Goal: Task Accomplishment & Management: Complete application form

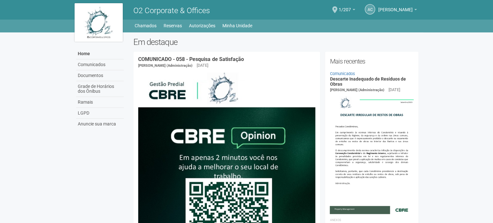
drag, startPoint x: 442, startPoint y: 124, endPoint x: 447, endPoint y: -39, distance: 163.0
click at [202, 23] on link "Autorizações" at bounding box center [202, 25] width 26 height 9
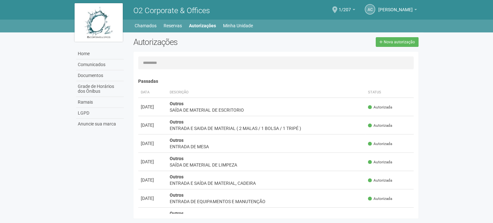
click at [337, 10] on span at bounding box center [334, 9] width 5 height 7
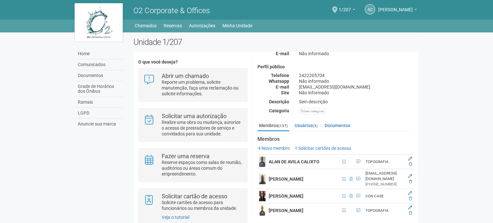
scroll to position [64, 0]
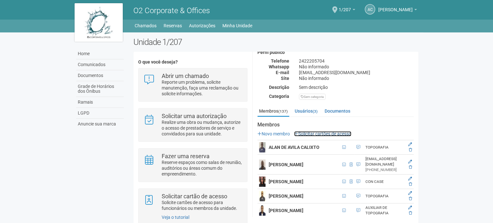
click at [315, 131] on link "Solicitar cartões de acesso" at bounding box center [322, 133] width 57 height 5
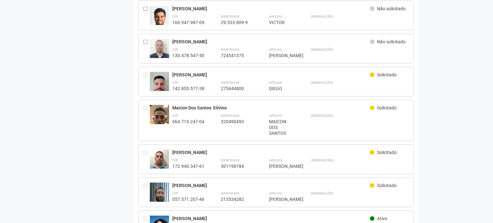
scroll to position [868, 0]
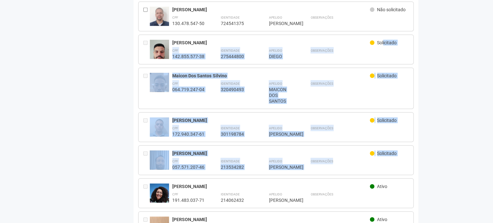
drag, startPoint x: 391, startPoint y: 157, endPoint x: 383, endPoint y: 34, distance: 123.0
click at [370, 47] on div "Observações" at bounding box center [359, 53] width 98 height 12
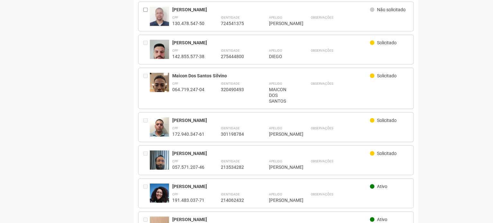
scroll to position [900, 0]
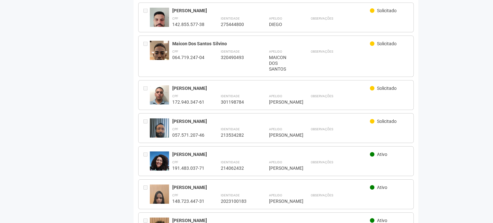
drag, startPoint x: 218, startPoint y: 161, endPoint x: 193, endPoint y: 165, distance: 24.7
click at [193, 165] on div "**********" at bounding box center [275, 162] width 275 height 30
click at [193, 157] on div "Mariana de Oliveira Barreto" at bounding box center [271, 155] width 198 height 6
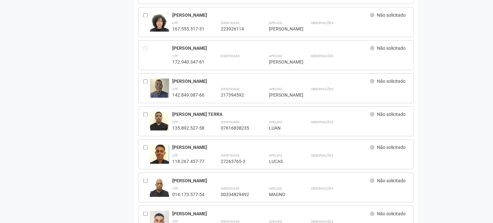
drag, startPoint x: 264, startPoint y: 148, endPoint x: 223, endPoint y: 52, distance: 104.4
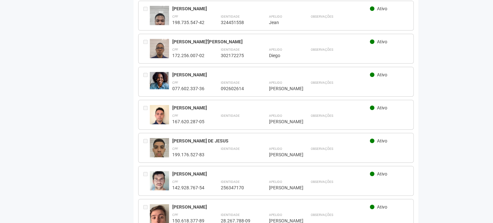
scroll to position [1416, 0]
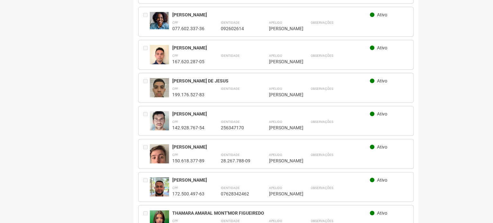
drag, startPoint x: 429, startPoint y: 164, endPoint x: 378, endPoint y: 207, distance: 66.8
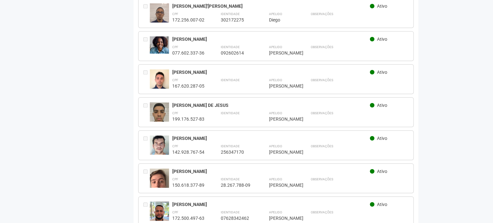
scroll to position [1450, 0]
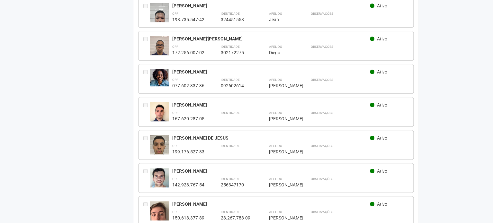
drag, startPoint x: 343, startPoint y: 173, endPoint x: 316, endPoint y: 141, distance: 41.5
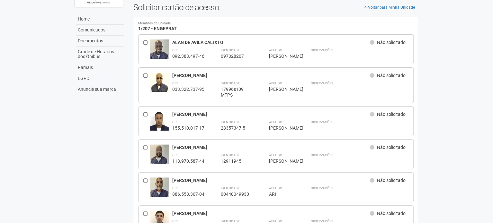
scroll to position [0, 0]
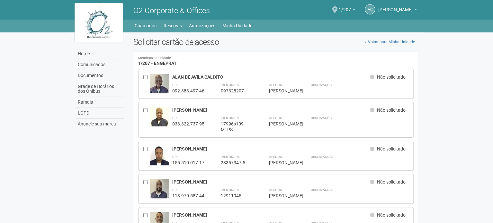
drag, startPoint x: 234, startPoint y: 37, endPoint x: 180, endPoint y: -39, distance: 93.5
